Goal: Information Seeking & Learning: Learn about a topic

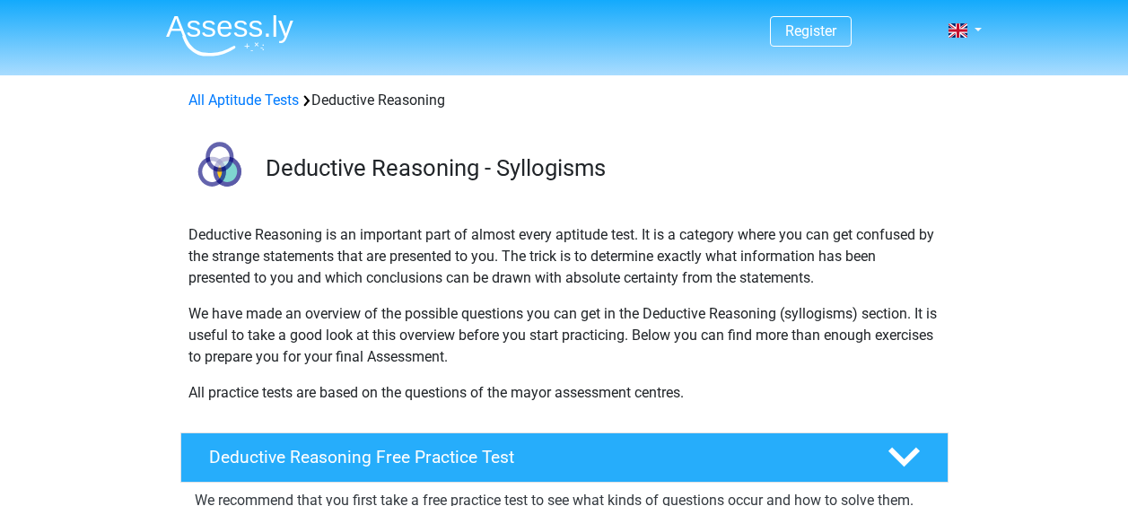
scroll to position [190, 0]
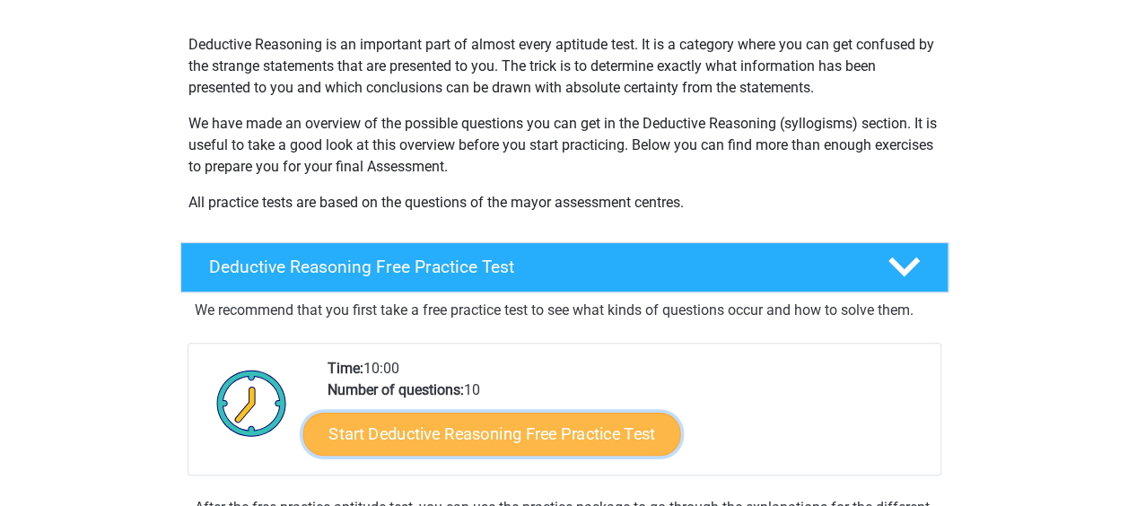
click at [433, 433] on link "Start Deductive Reasoning Free Practice Test" at bounding box center [491, 433] width 378 height 43
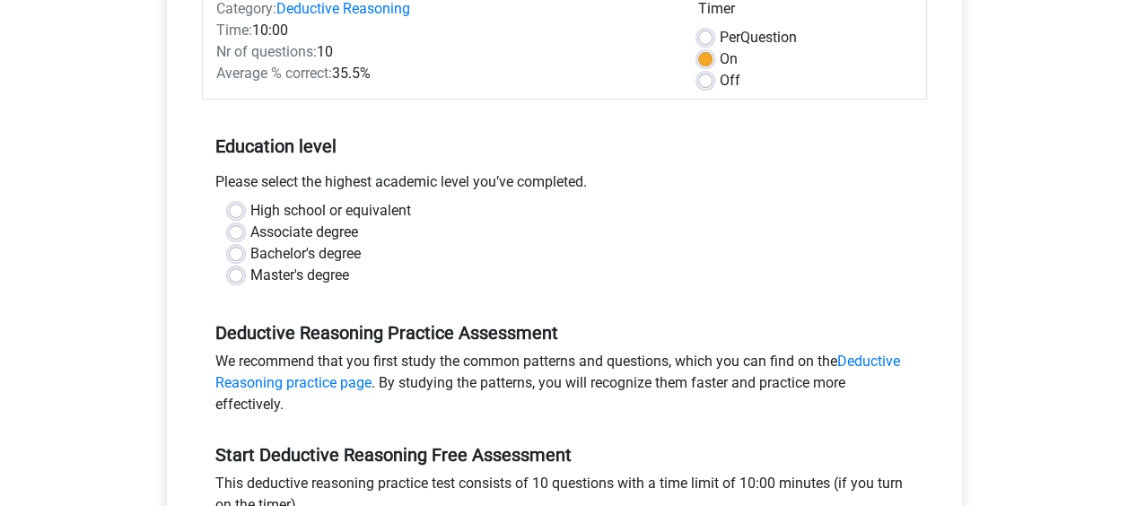
scroll to position [250, 0]
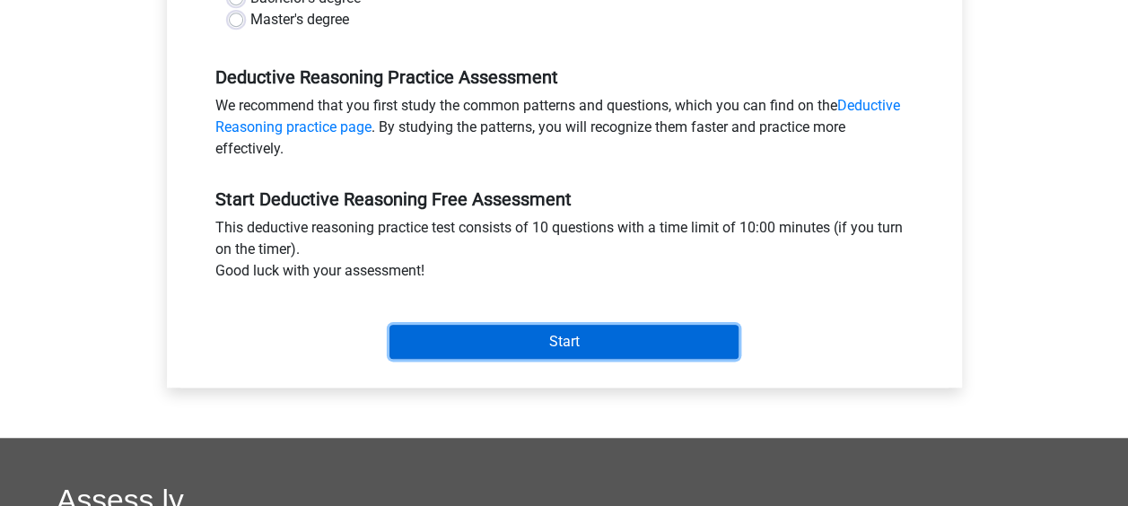
click at [546, 342] on input "Start" at bounding box center [564, 342] width 349 height 34
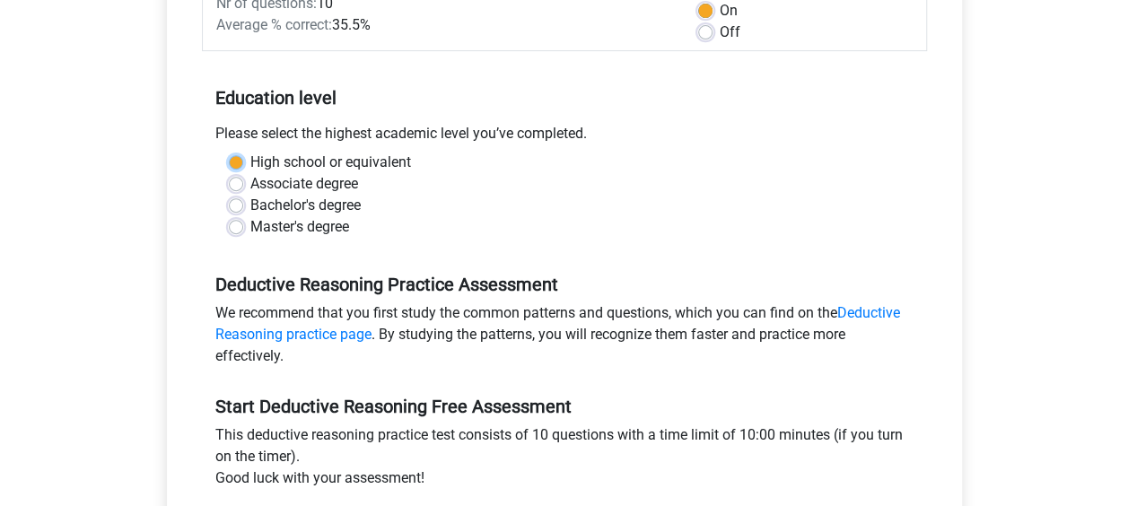
scroll to position [300, 0]
click at [400, 210] on div "Bachelor's degree" at bounding box center [564, 205] width 671 height 22
click at [250, 185] on label "Associate degree" at bounding box center [304, 183] width 108 height 22
click at [237, 185] on input "Associate degree" at bounding box center [236, 181] width 14 height 18
radio input "true"
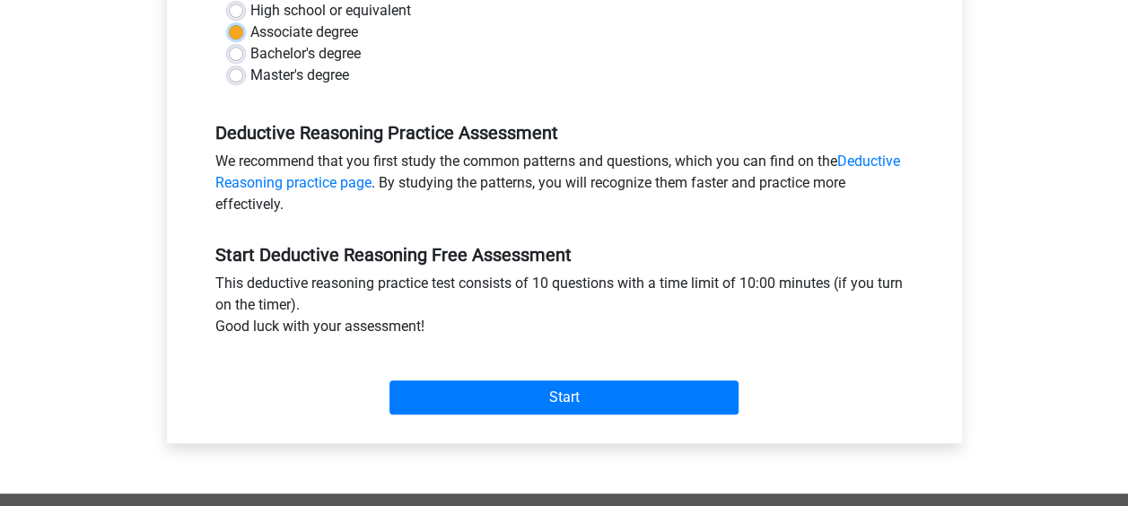
scroll to position [501, 0]
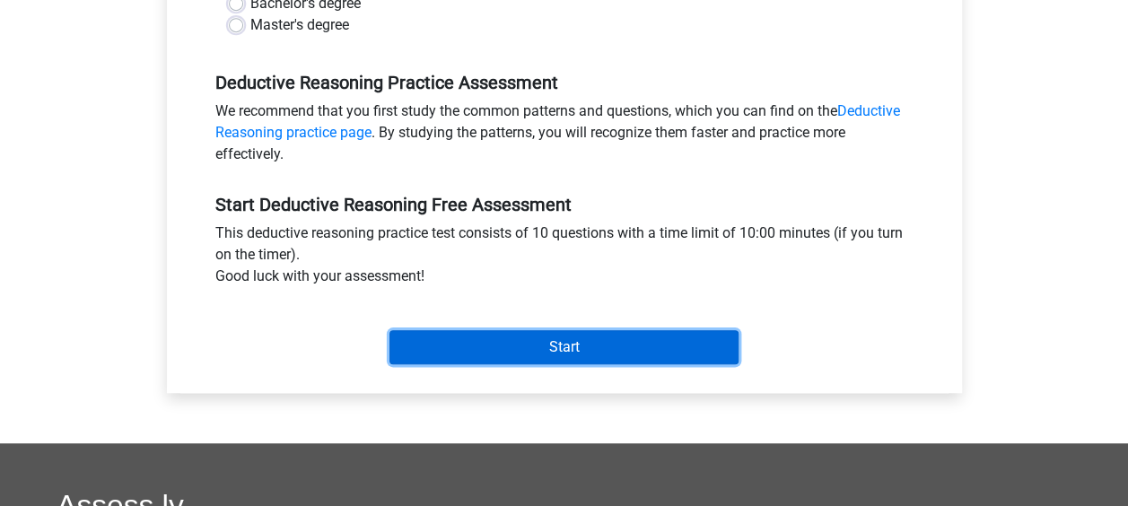
click at [530, 333] on input "Start" at bounding box center [564, 347] width 349 height 34
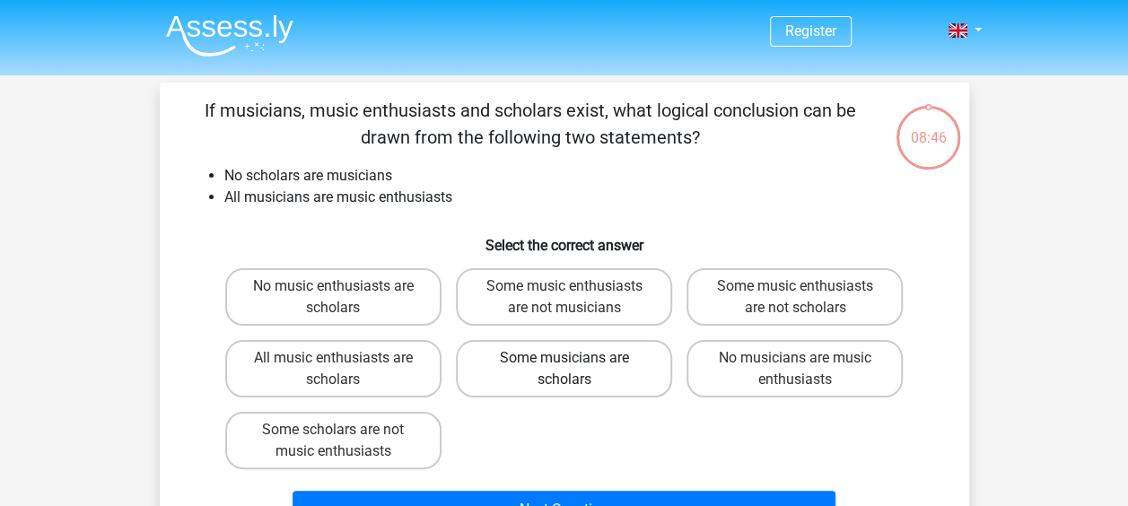
click at [598, 377] on label "Some musicians are scholars" at bounding box center [564, 368] width 216 height 57
click at [575, 370] on input "Some musicians are scholars" at bounding box center [570, 364] width 12 height 12
radio input "true"
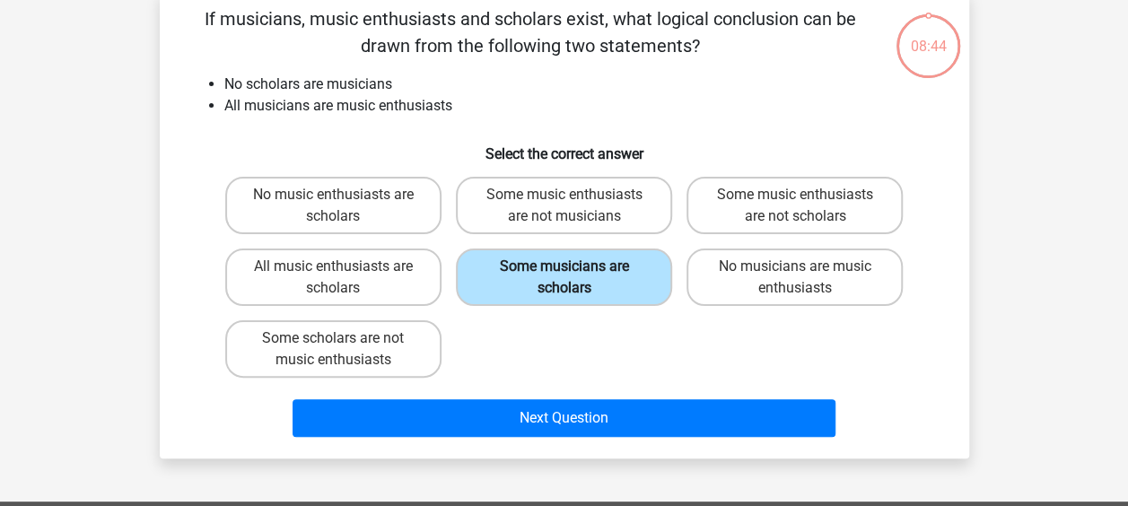
scroll to position [92, 0]
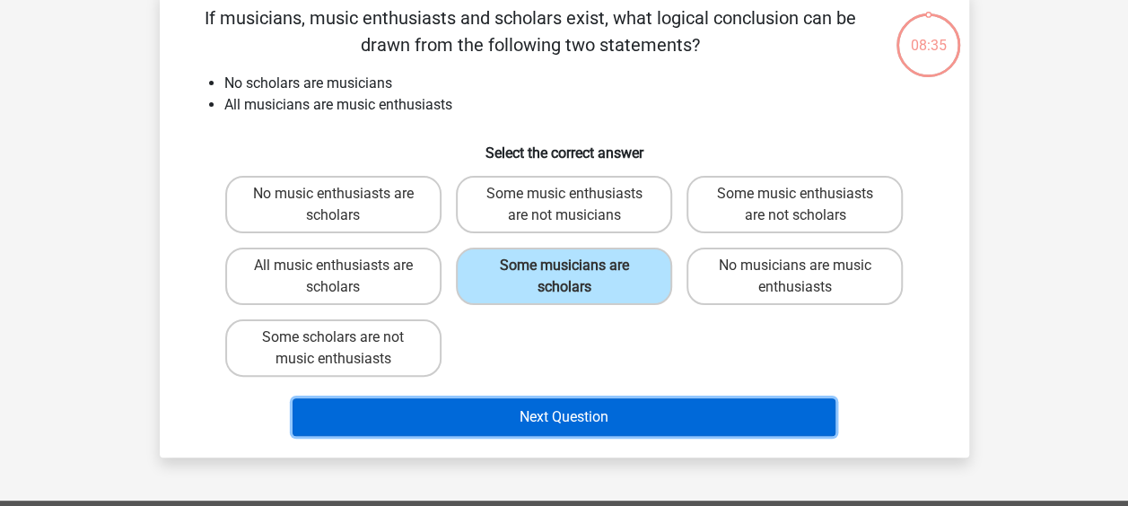
click at [664, 429] on button "Next Question" at bounding box center [564, 418] width 543 height 38
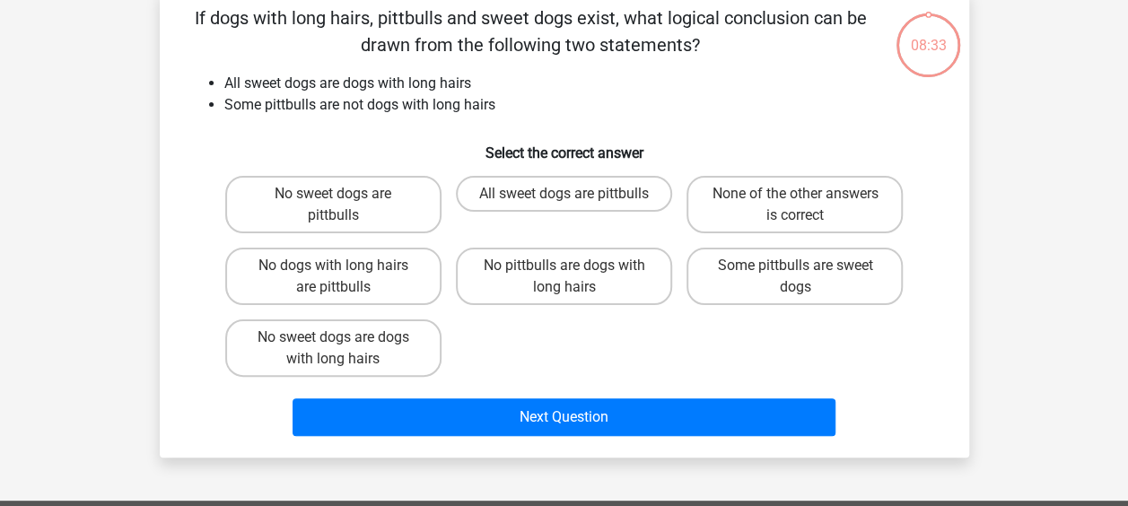
scroll to position [83, 0]
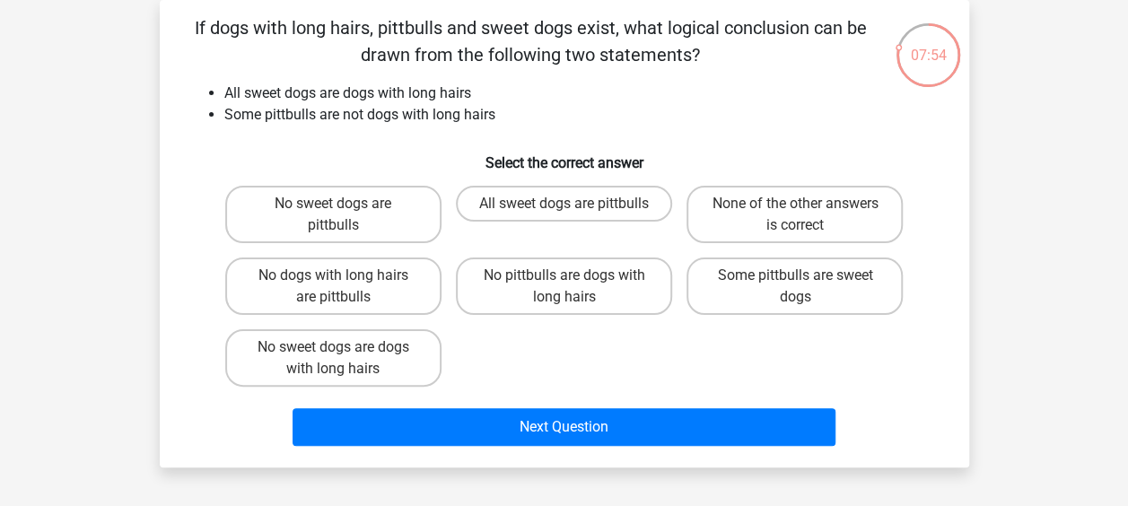
click at [826, 209] on label "None of the other answers is correct" at bounding box center [795, 214] width 216 height 57
click at [807, 209] on input "None of the other answers is correct" at bounding box center [801, 210] width 12 height 12
radio input "true"
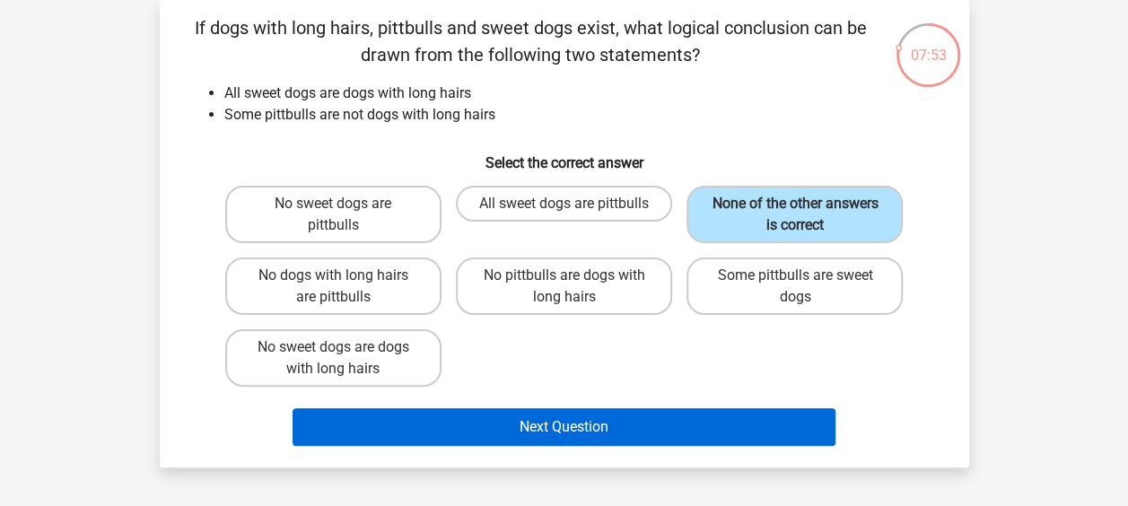
click at [675, 428] on button "Next Question" at bounding box center [564, 427] width 543 height 38
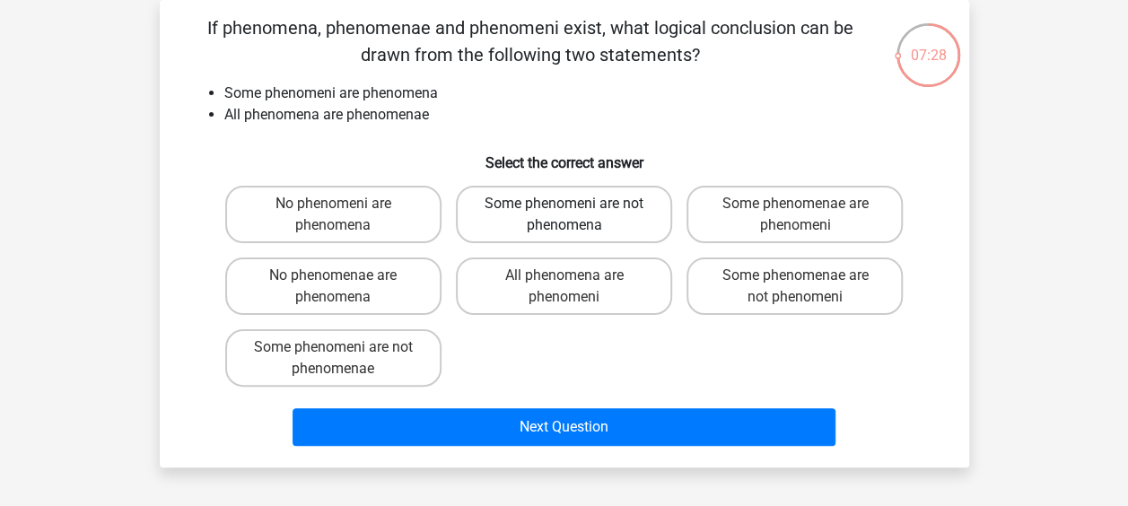
click at [497, 229] on label "Some phenomeni are not phenomena" at bounding box center [564, 214] width 216 height 57
click at [564, 215] on input "Some phenomeni are not phenomena" at bounding box center [570, 210] width 12 height 12
radio input "true"
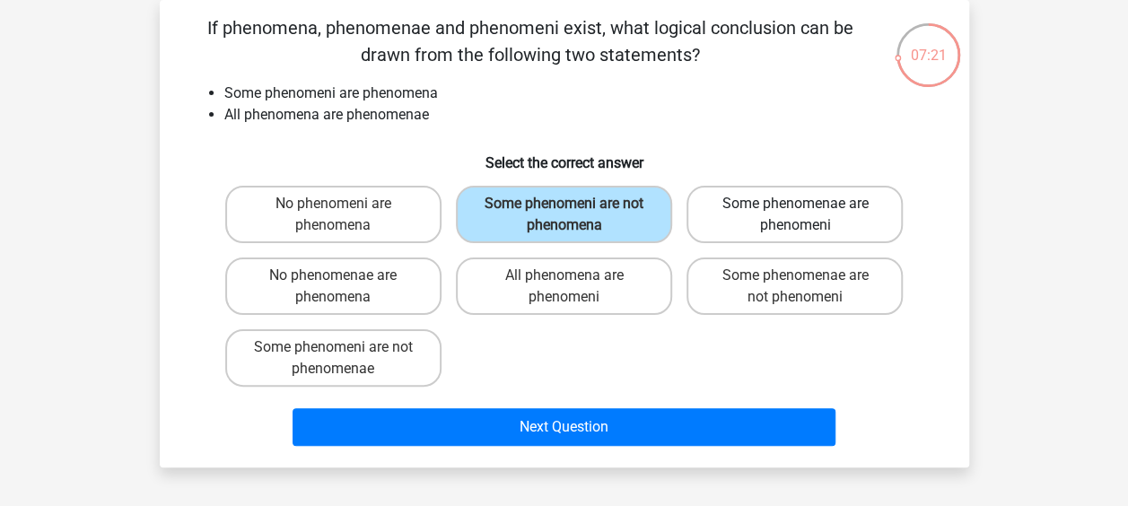
click at [731, 238] on label "Some phenomenae are phenomeni" at bounding box center [795, 214] width 216 height 57
click at [795, 215] on input "Some phenomenae are phenomeni" at bounding box center [801, 210] width 12 height 12
radio input "true"
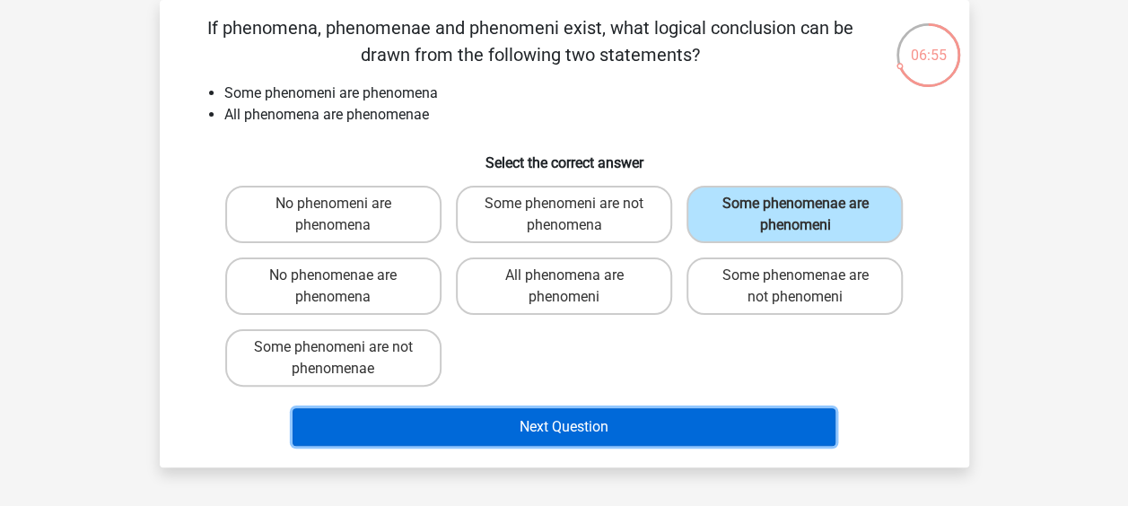
click at [447, 432] on button "Next Question" at bounding box center [564, 427] width 543 height 38
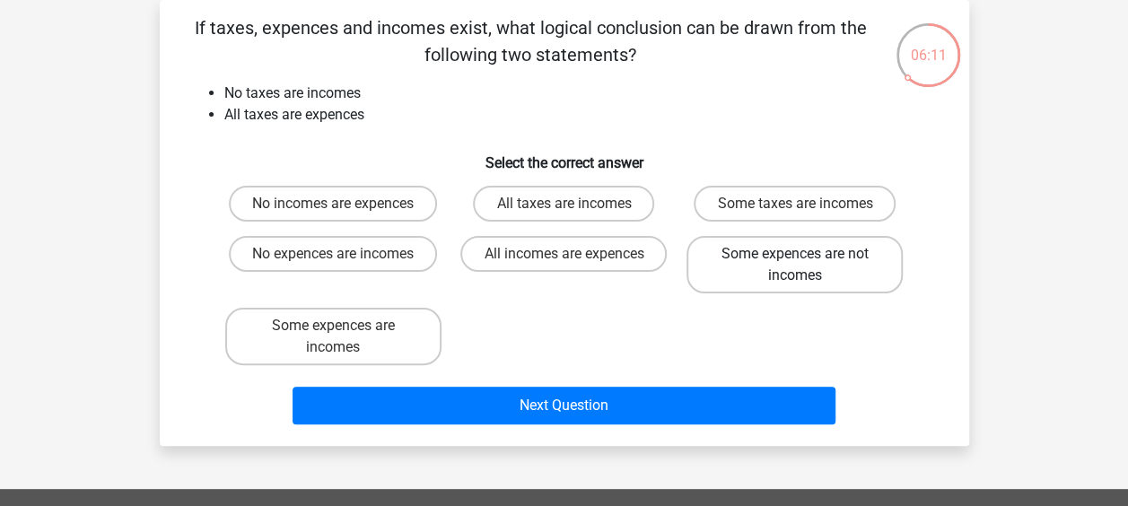
click at [790, 285] on label "Some expences are not incomes" at bounding box center [795, 264] width 216 height 57
click at [795, 266] on input "Some expences are not incomes" at bounding box center [801, 260] width 12 height 12
radio input "true"
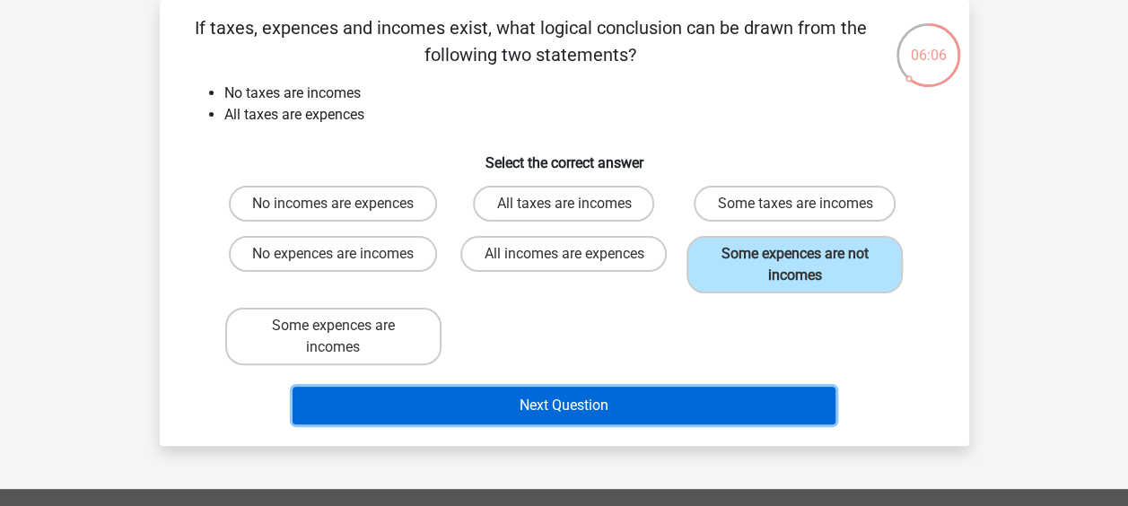
click at [610, 416] on button "Next Question" at bounding box center [564, 406] width 543 height 38
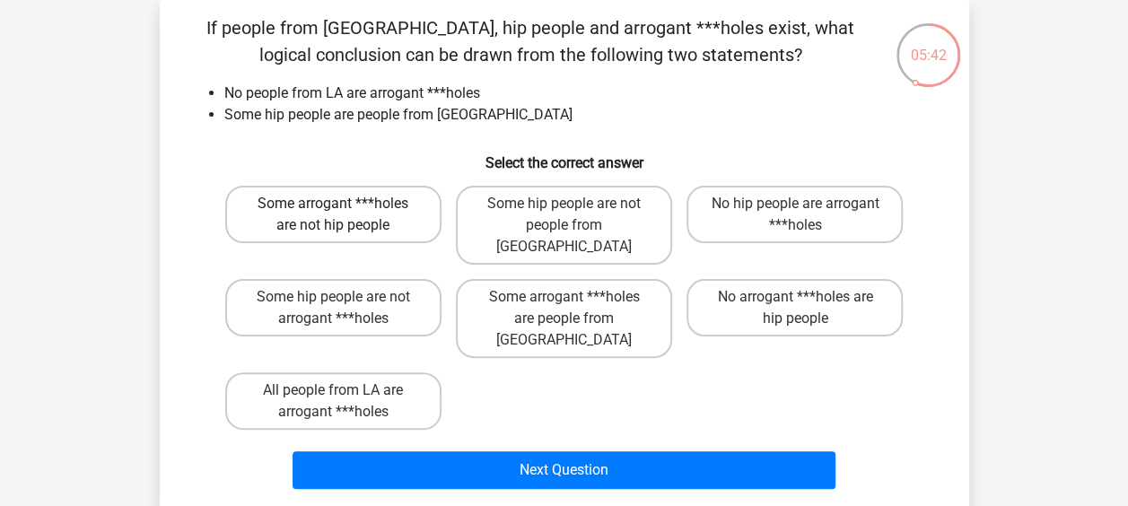
click at [264, 230] on label "Some arrogant ***holes are not hip people" at bounding box center [333, 214] width 216 height 57
click at [333, 215] on input "Some arrogant ***holes are not hip people" at bounding box center [339, 210] width 12 height 12
radio input "true"
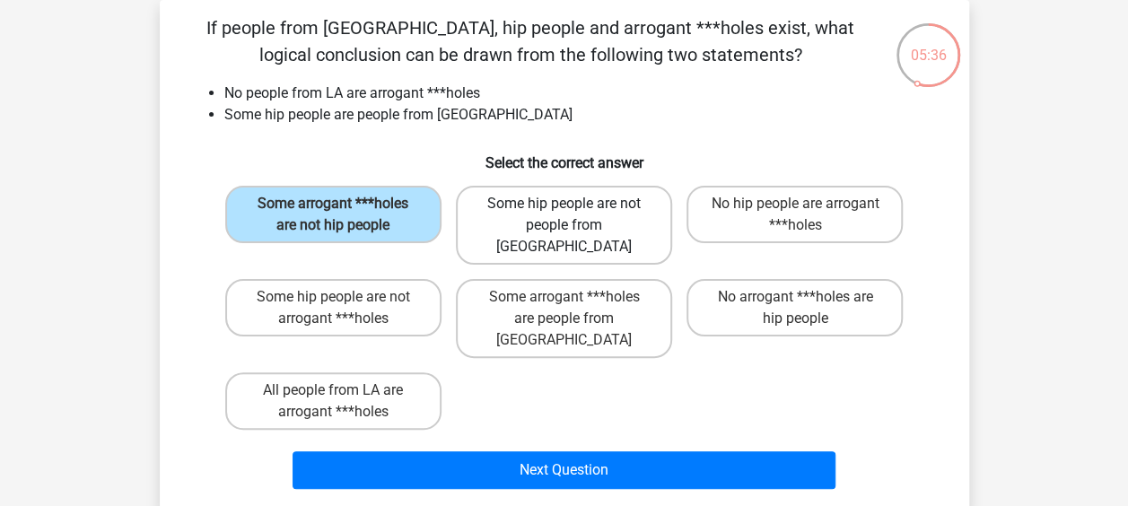
click at [501, 227] on label "Some hip people are not people from [GEOGRAPHIC_DATA]" at bounding box center [564, 225] width 216 height 79
click at [564, 215] on input "Some hip people are not people from [GEOGRAPHIC_DATA]" at bounding box center [570, 210] width 12 height 12
radio input "true"
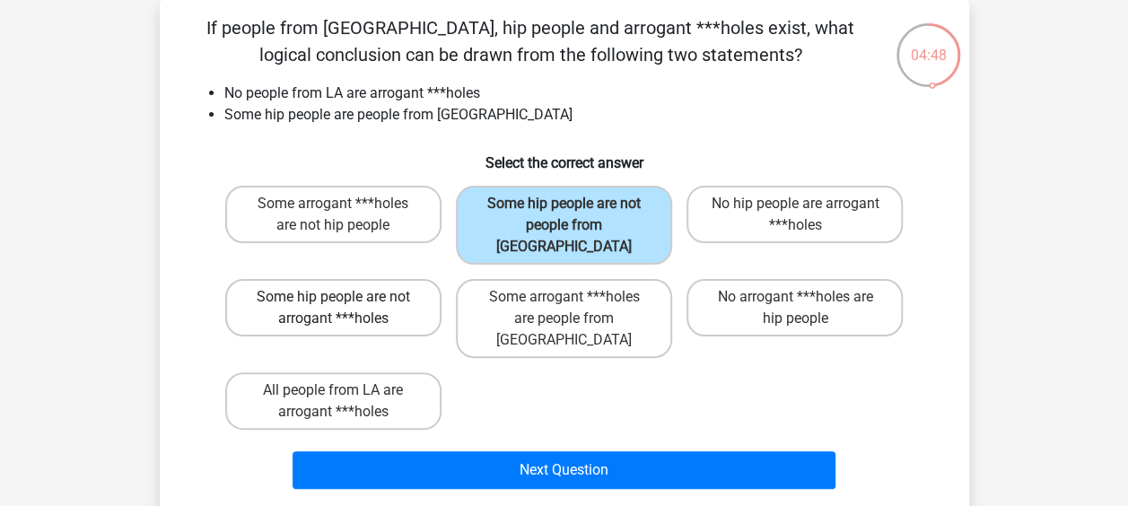
click at [291, 298] on label "Some hip people are not arrogant ***holes" at bounding box center [333, 307] width 216 height 57
click at [333, 298] on input "Some hip people are not arrogant ***holes" at bounding box center [339, 303] width 12 height 12
radio input "true"
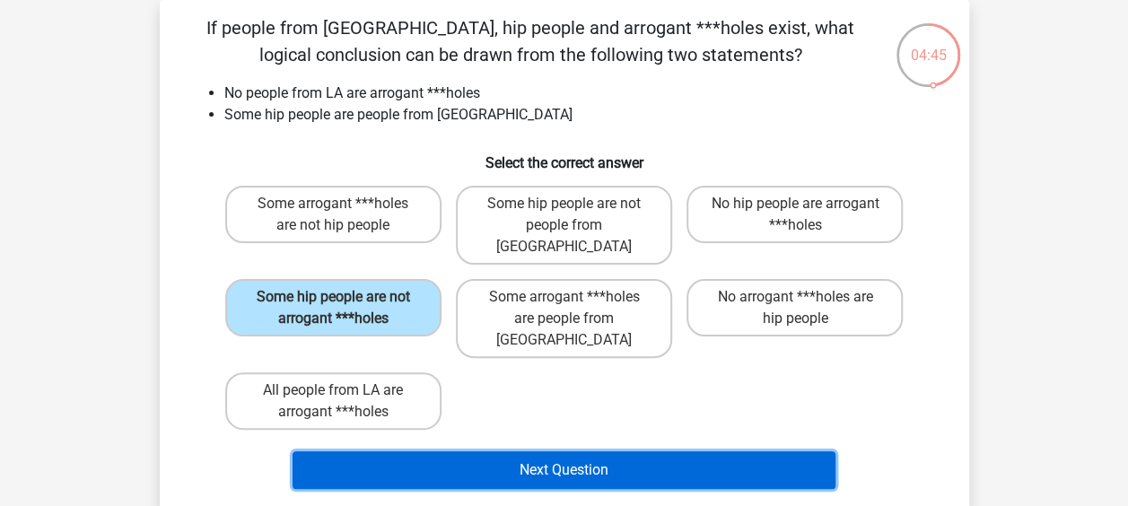
click at [580, 451] on button "Next Question" at bounding box center [564, 470] width 543 height 38
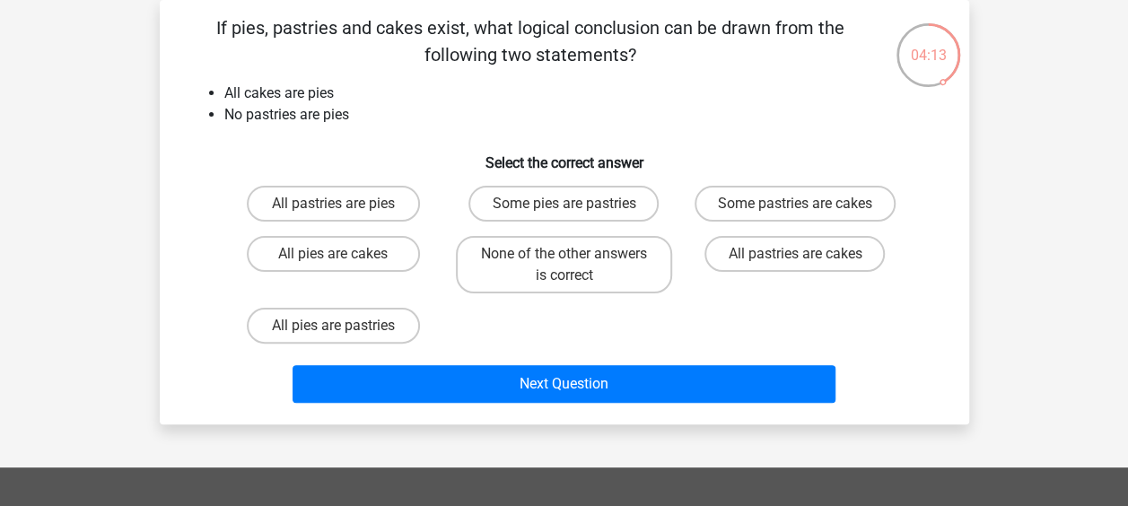
click at [355, 268] on label "All pies are cakes" at bounding box center [333, 254] width 173 height 36
click at [345, 266] on input "All pies are cakes" at bounding box center [339, 260] width 12 height 12
radio input "true"
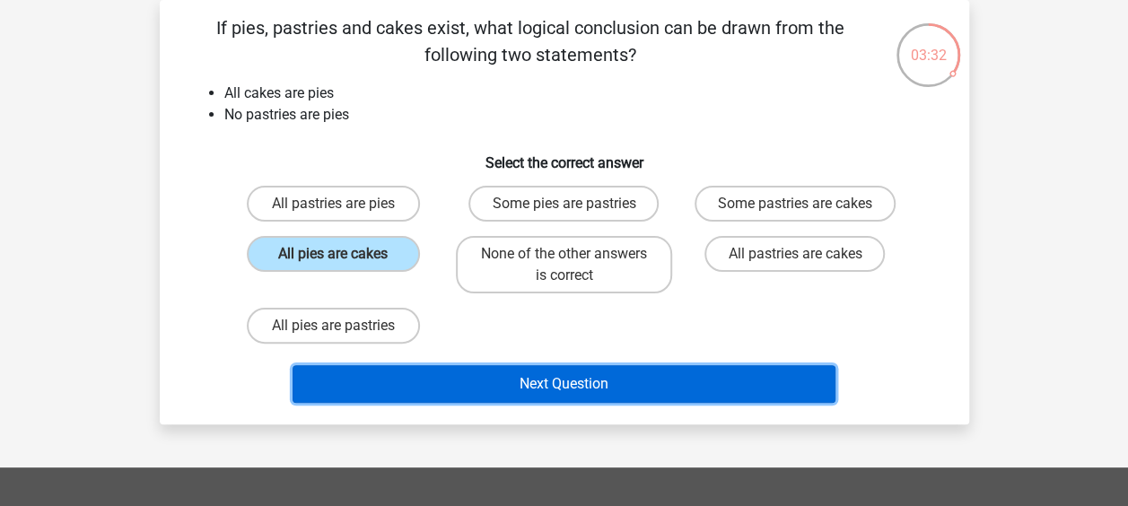
click at [601, 382] on button "Next Question" at bounding box center [564, 384] width 543 height 38
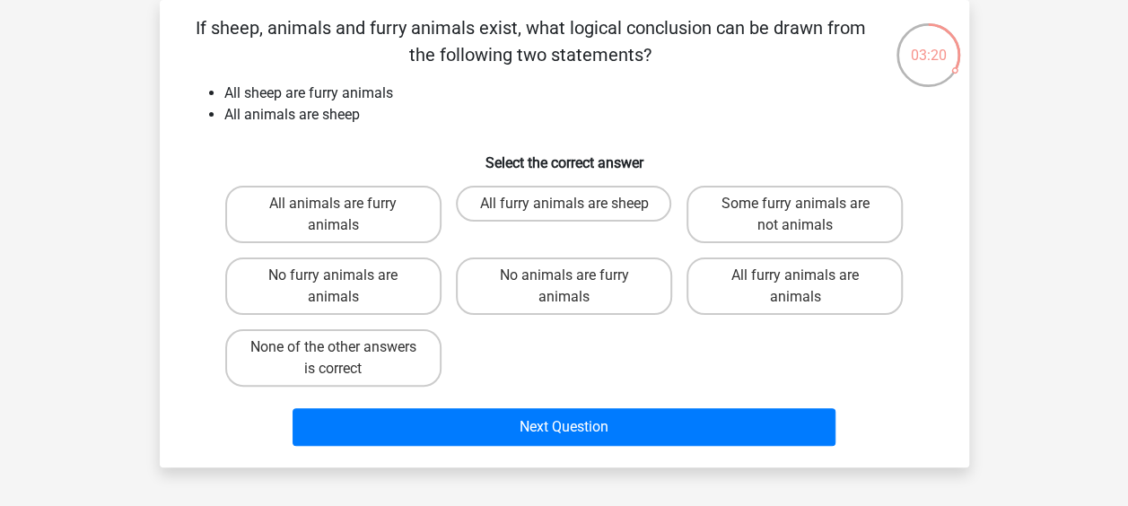
click at [267, 221] on label "All animals are furry animals" at bounding box center [333, 214] width 216 height 57
click at [333, 215] on input "All animals are furry animals" at bounding box center [339, 210] width 12 height 12
radio input "true"
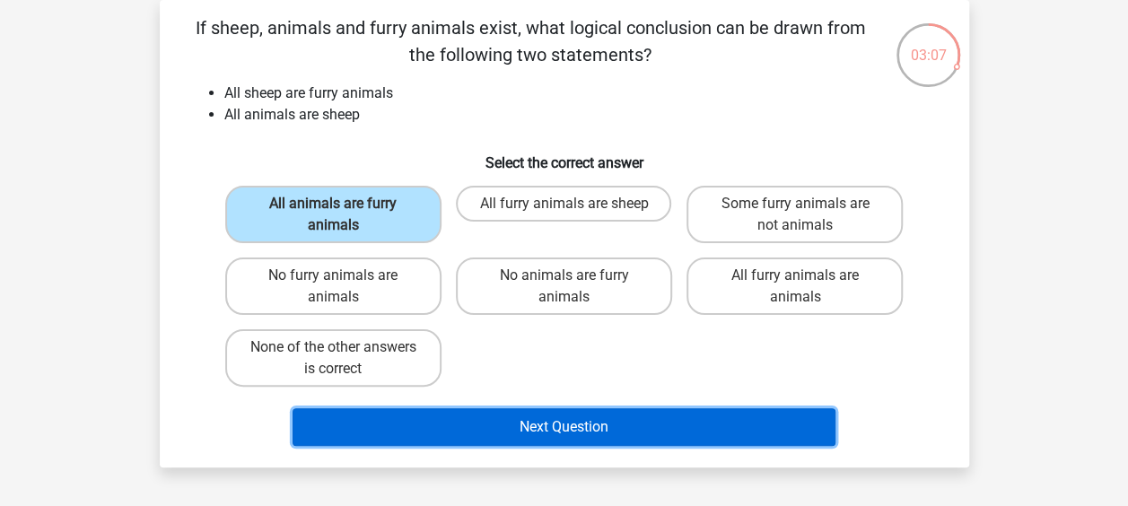
click at [504, 422] on button "Next Question" at bounding box center [564, 427] width 543 height 38
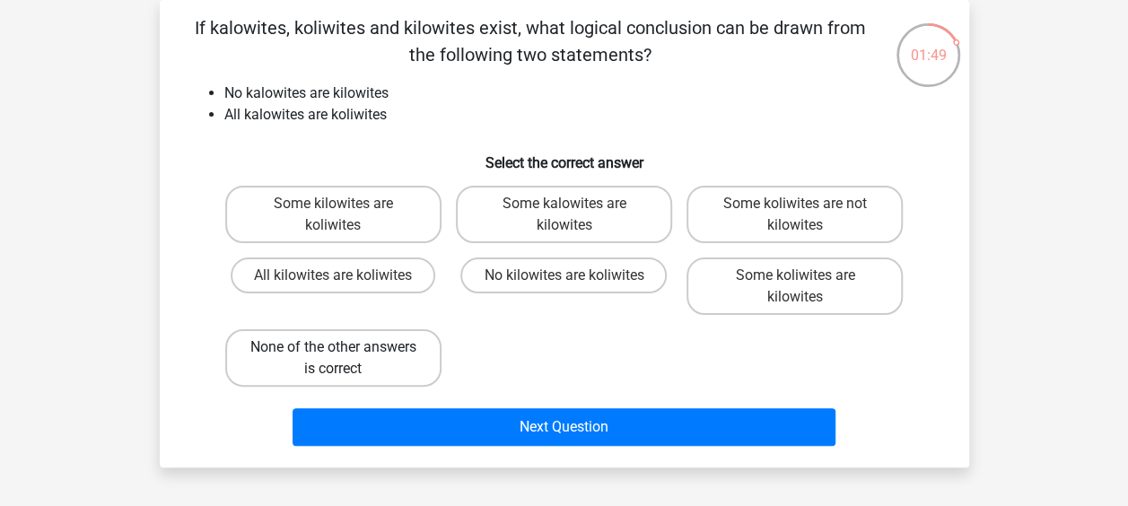
click at [350, 367] on label "None of the other answers is correct" at bounding box center [333, 357] width 216 height 57
click at [345, 359] on input "None of the other answers is correct" at bounding box center [339, 353] width 12 height 12
radio input "true"
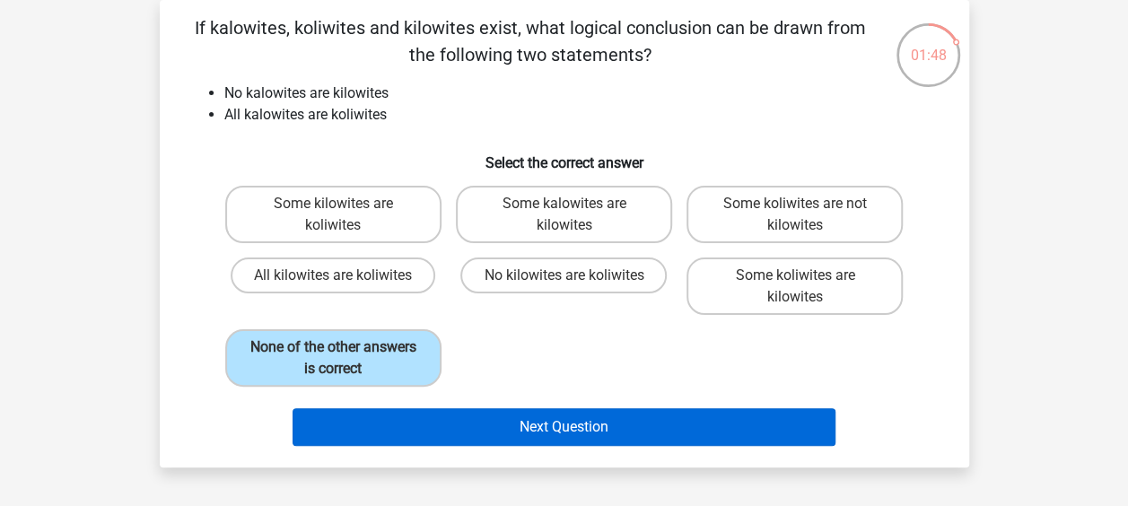
click at [602, 427] on button "Next Question" at bounding box center [564, 427] width 543 height 38
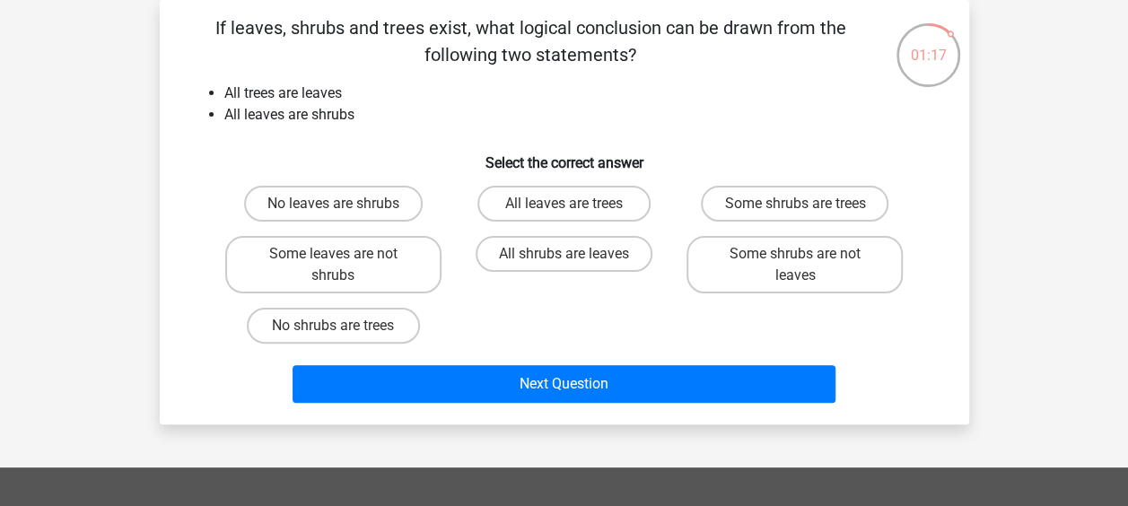
click at [566, 263] on input "All shrubs are leaves" at bounding box center [570, 260] width 12 height 12
radio input "true"
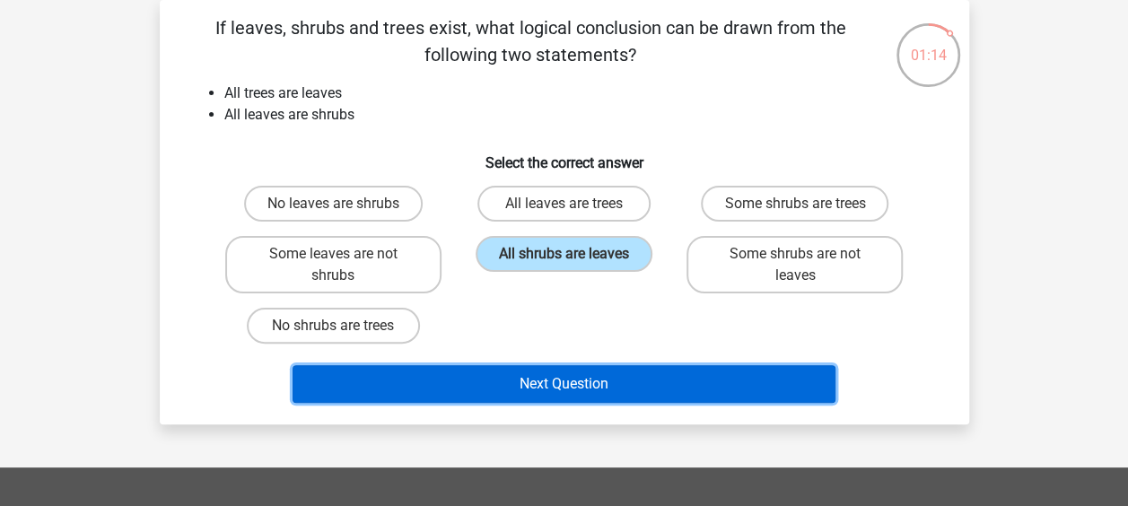
click at [605, 385] on button "Next Question" at bounding box center [564, 384] width 543 height 38
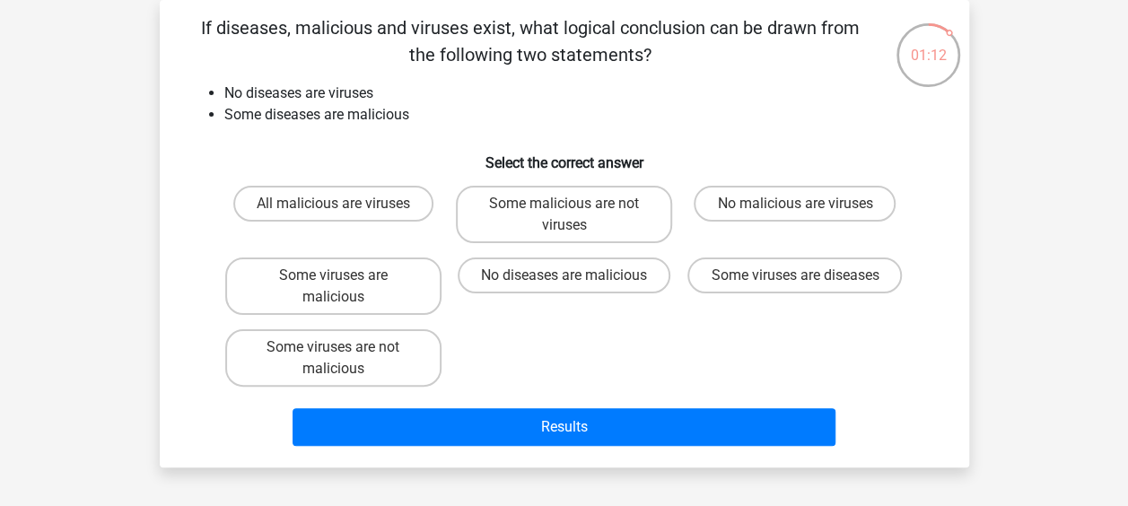
click at [765, 125] on li "Some diseases are malicious" at bounding box center [582, 115] width 716 height 22
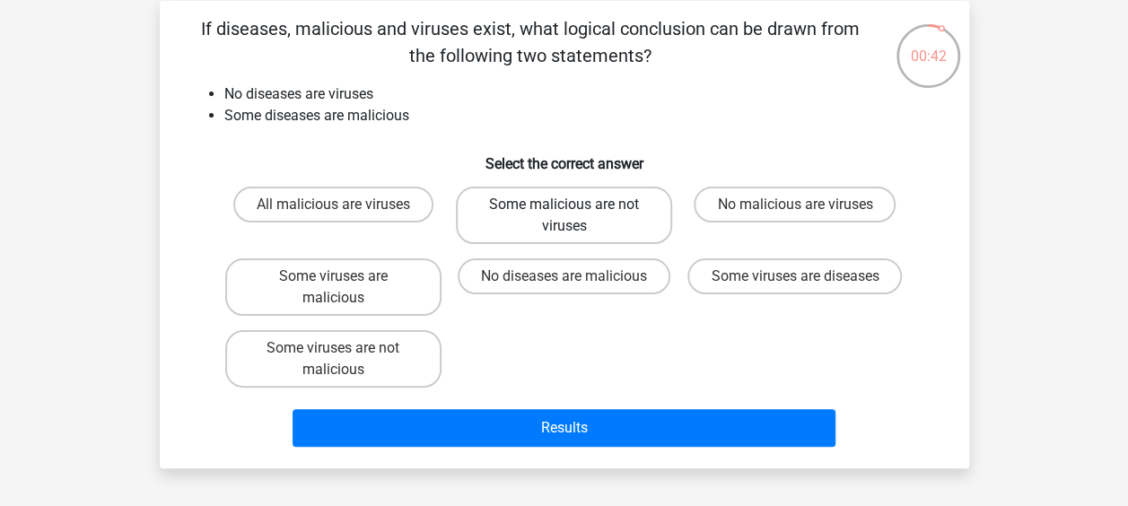
click at [545, 215] on label "Some malicious are not viruses" at bounding box center [564, 215] width 216 height 57
click at [564, 215] on input "Some malicious are not viruses" at bounding box center [570, 211] width 12 height 12
radio input "true"
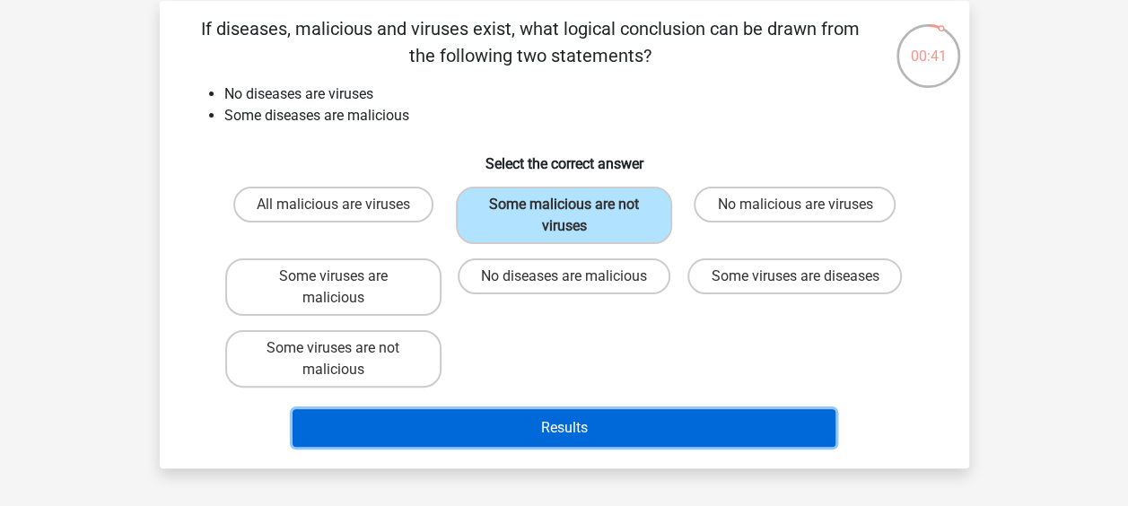
click at [571, 446] on button "Results" at bounding box center [564, 428] width 543 height 38
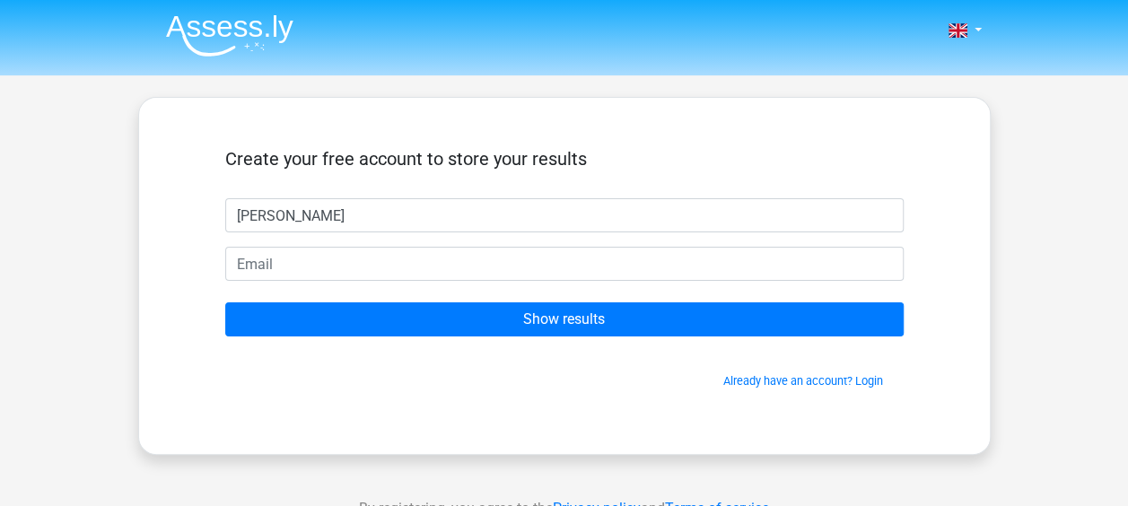
type input "[PERSON_NAME]"
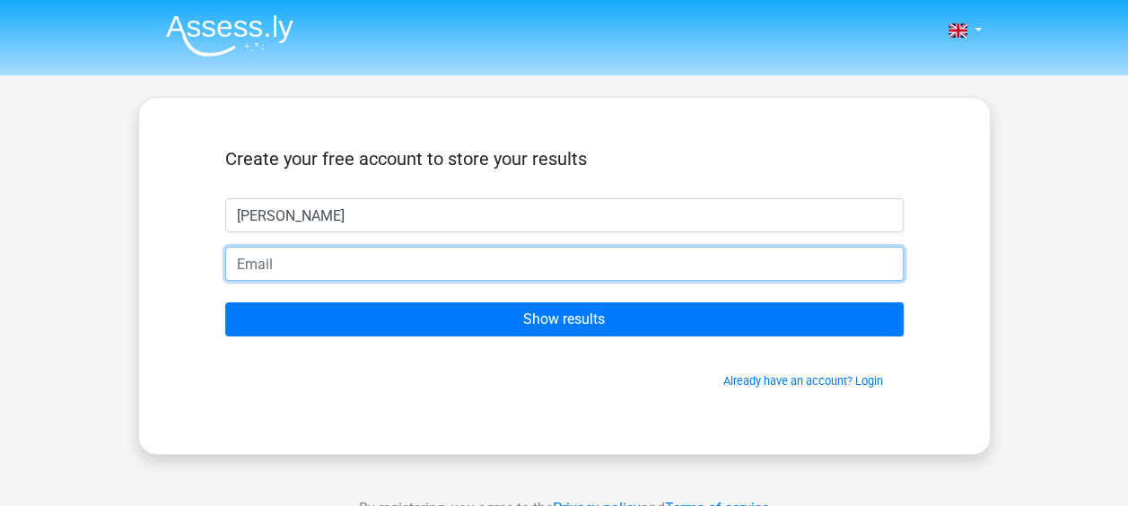
click at [330, 263] on input "email" at bounding box center [564, 264] width 679 height 34
paste input "iimoqusrckwjbxzsfb@nespf.com"
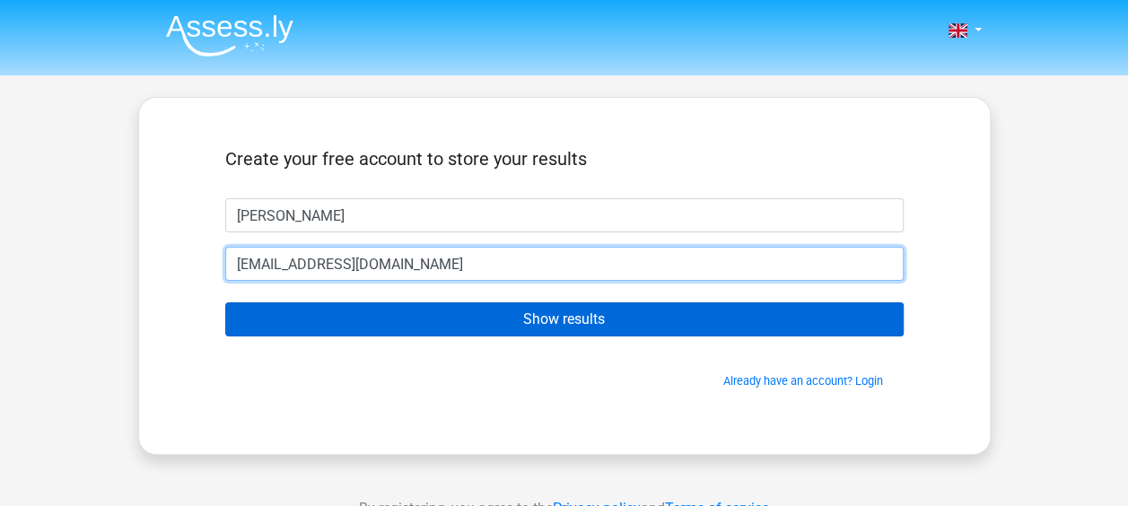
type input "iimoqusrckwjbxzsfb@nespf.com"
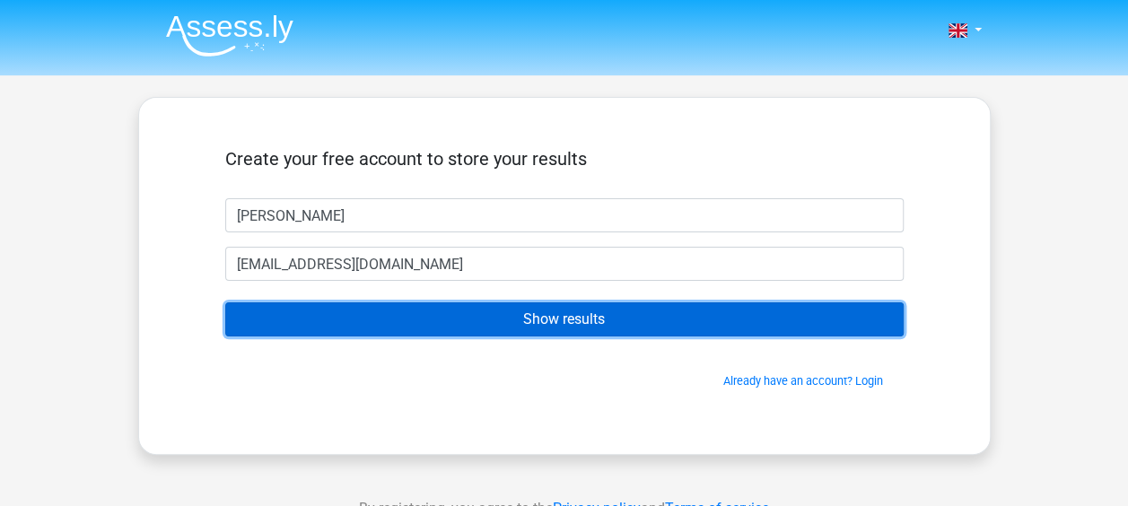
click at [408, 307] on input "Show results" at bounding box center [564, 319] width 679 height 34
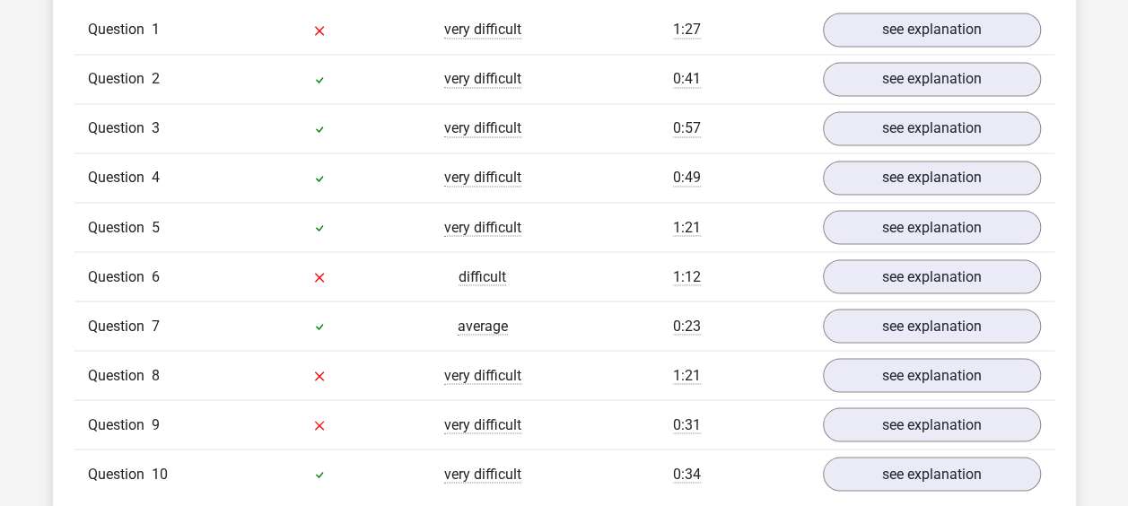
scroll to position [1503, 0]
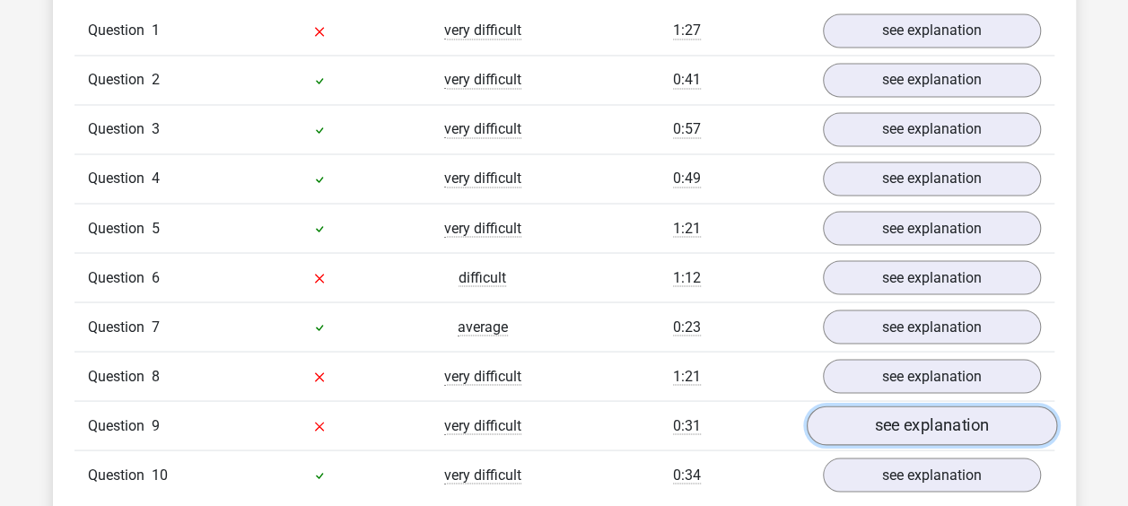
click at [970, 424] on link "see explanation" at bounding box center [931, 425] width 250 height 39
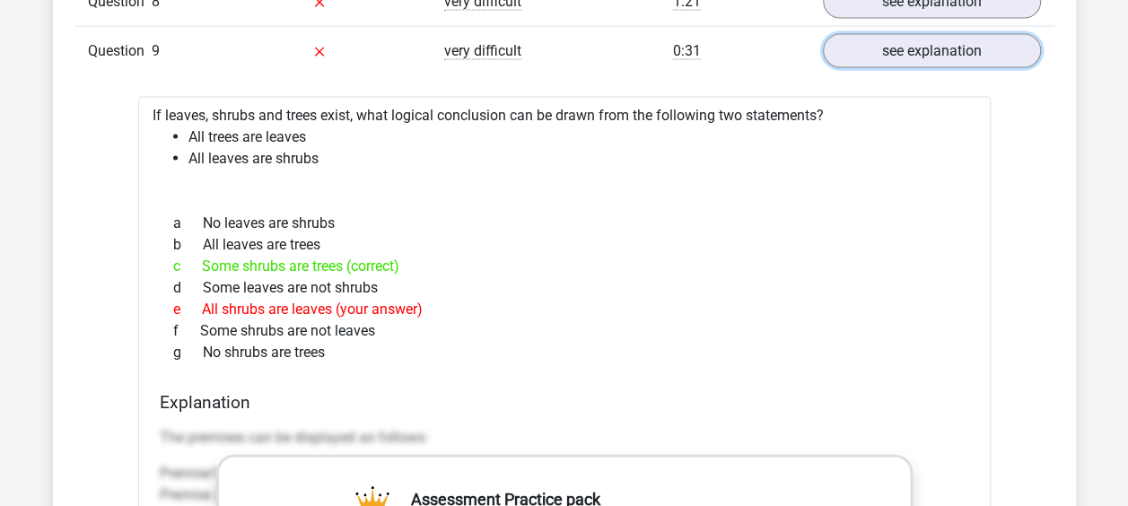
scroll to position [1876, 0]
